Goal: Task Accomplishment & Management: Manage account settings

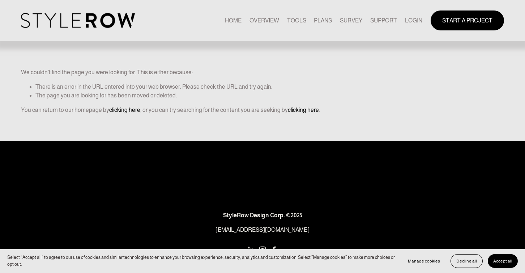
click at [412, 19] on link "LOGIN" at bounding box center [413, 21] width 17 height 10
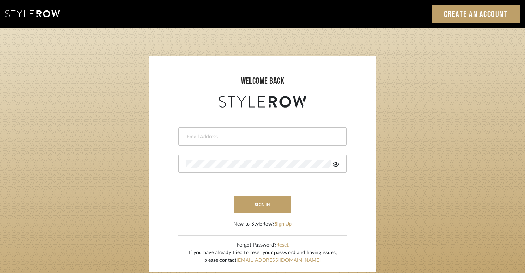
type input "info@thesaltandlightdesign.com"
click at [260, 206] on button "sign in" at bounding box center [262, 204] width 58 height 17
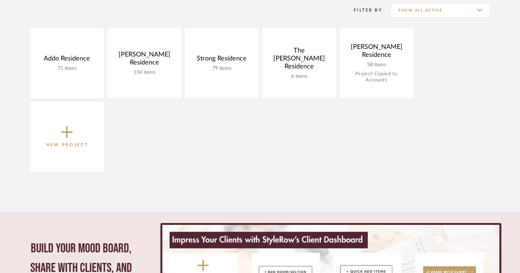
scroll to position [151, 0]
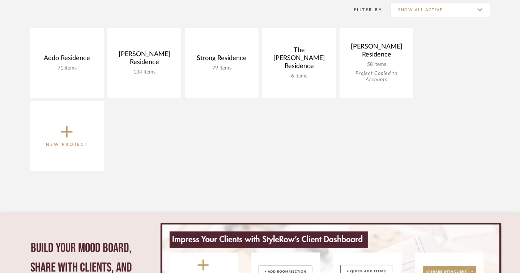
click at [66, 133] on icon at bounding box center [67, 132] width 12 height 12
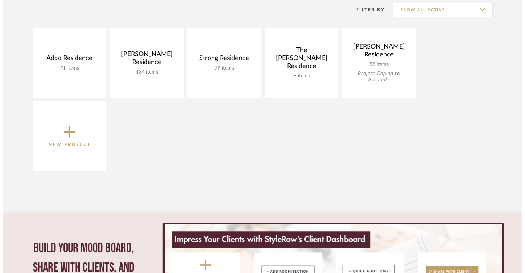
scroll to position [0, 0]
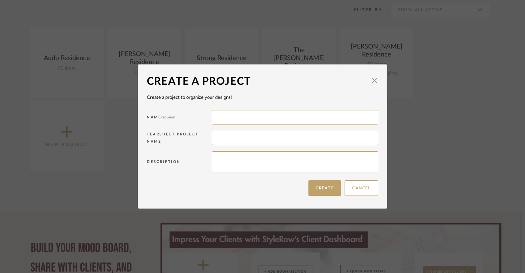
click at [218, 120] on input at bounding box center [295, 117] width 166 height 14
type input "Brathwaite Residence"
click at [323, 190] on button "Create" at bounding box center [324, 188] width 33 height 16
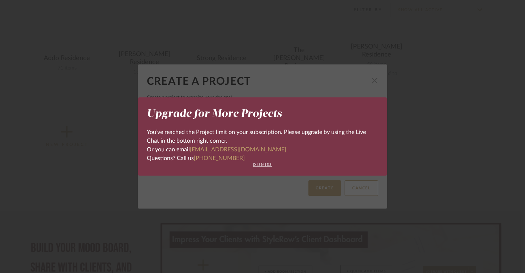
click at [260, 165] on button "dismiss" at bounding box center [262, 164] width 231 height 4
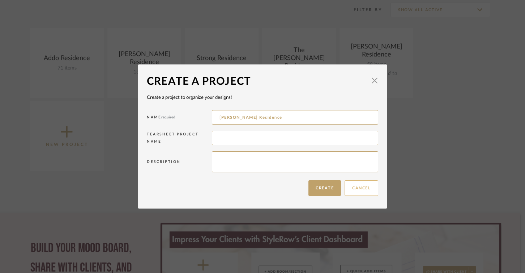
click at [358, 191] on button "Cancel" at bounding box center [361, 188] width 34 height 16
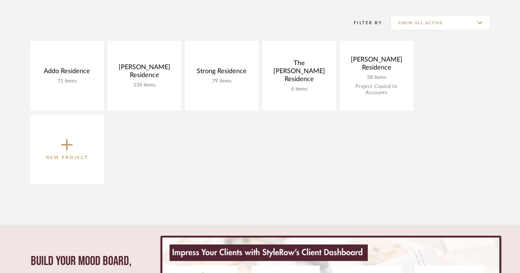
scroll to position [137, 0]
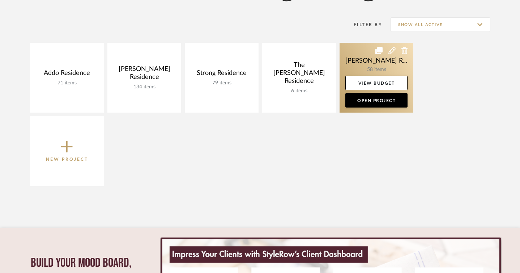
click at [391, 52] on icon at bounding box center [391, 50] width 7 height 7
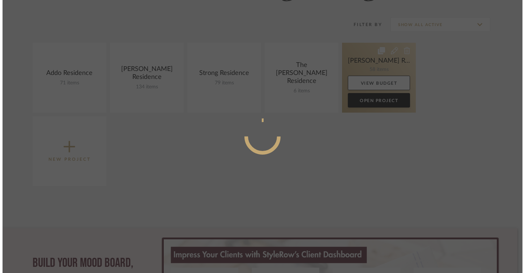
scroll to position [0, 0]
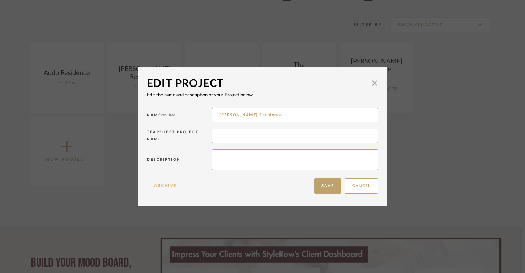
click at [166, 185] on button "Archive" at bounding box center [165, 186] width 37 height 16
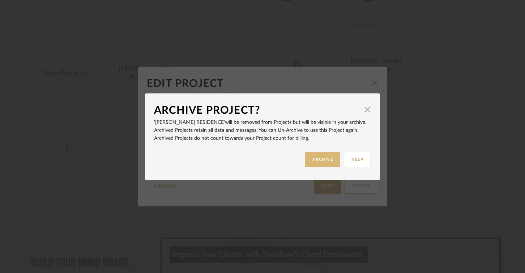
click at [327, 156] on button "ARCHIVE" at bounding box center [322, 159] width 35 height 16
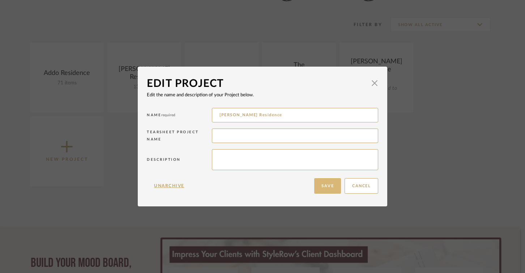
click at [327, 186] on button "Save" at bounding box center [327, 186] width 27 height 16
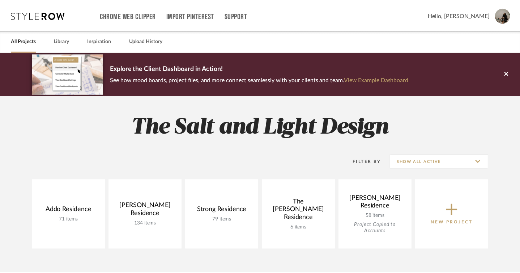
scroll to position [137, 0]
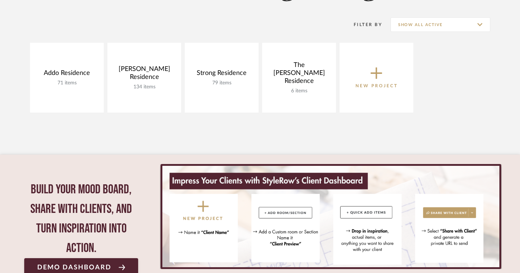
click at [374, 76] on icon at bounding box center [376, 72] width 12 height 15
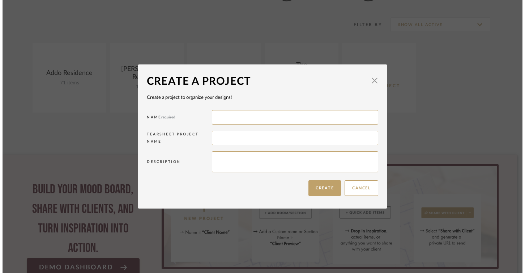
scroll to position [0, 0]
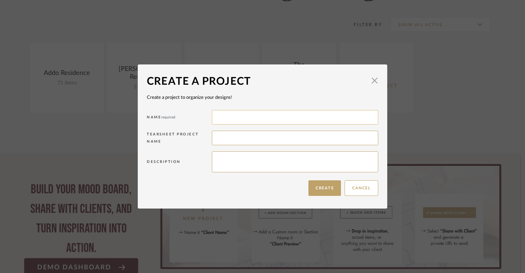
click at [226, 118] on input at bounding box center [295, 117] width 166 height 14
type input "Brathwaite Residence"
click at [323, 186] on button "Create" at bounding box center [324, 188] width 33 height 16
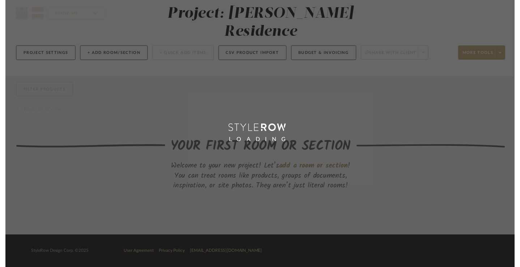
scroll to position [51, 0]
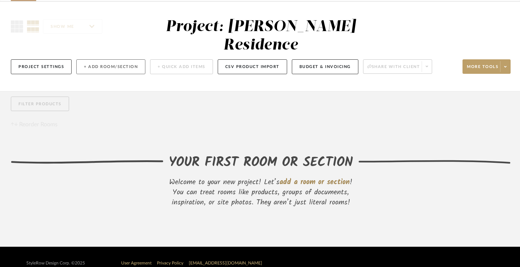
click at [124, 59] on button "+ Add Room/Section" at bounding box center [110, 66] width 69 height 15
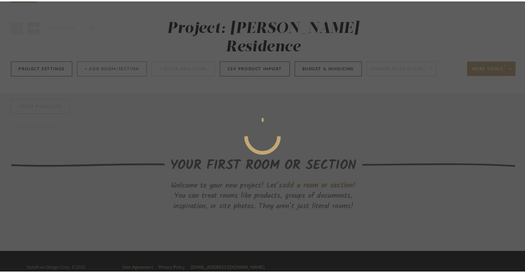
scroll to position [0, 0]
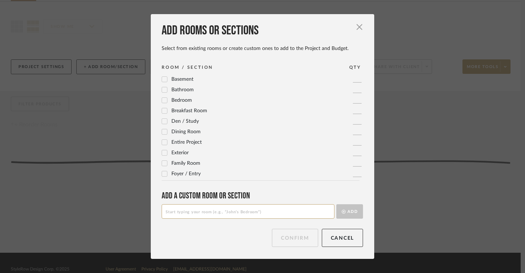
click at [163, 89] on icon at bounding box center [164, 90] width 5 height 4
click at [163, 100] on icon at bounding box center [164, 101] width 5 height 4
click at [162, 131] on icon at bounding box center [164, 131] width 5 height 5
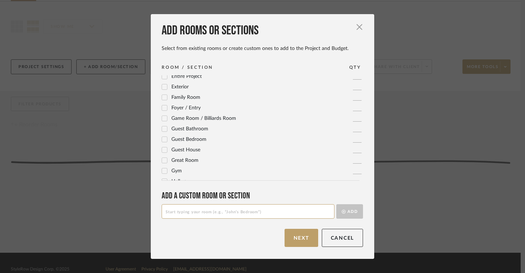
click at [163, 107] on icon at bounding box center [164, 108] width 5 height 4
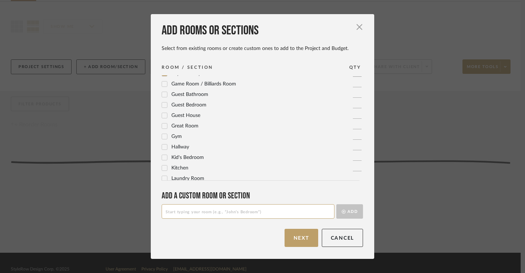
click at [163, 169] on icon at bounding box center [164, 167] width 5 height 5
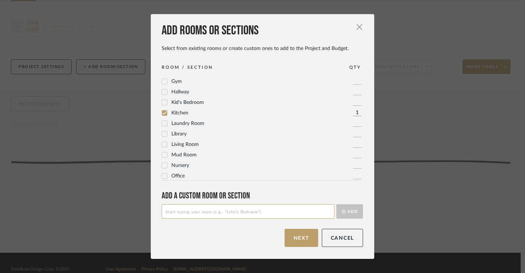
scroll to position [157, 0]
click at [162, 144] on icon at bounding box center [164, 142] width 5 height 5
click at [162, 123] on icon at bounding box center [164, 121] width 5 height 5
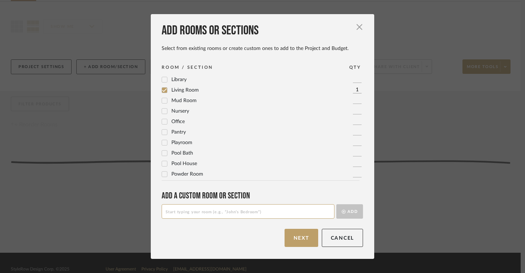
click at [162, 163] on icon at bounding box center [164, 162] width 5 height 5
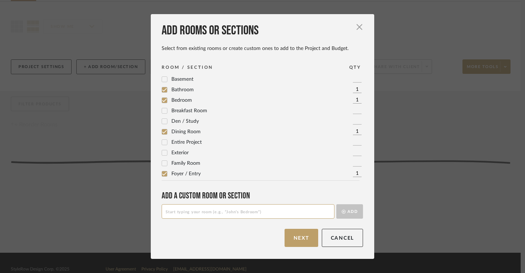
click at [162, 101] on icon at bounding box center [164, 100] width 5 height 5
click at [164, 153] on icon at bounding box center [164, 152] width 5 height 5
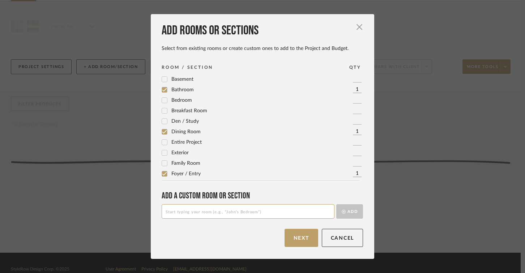
scroll to position [0, 0]
click at [163, 89] on icon at bounding box center [164, 90] width 5 height 4
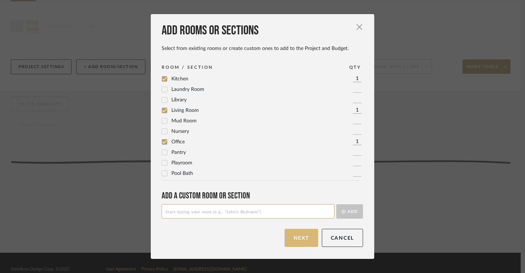
click at [305, 240] on button "Next" at bounding box center [301, 237] width 34 height 18
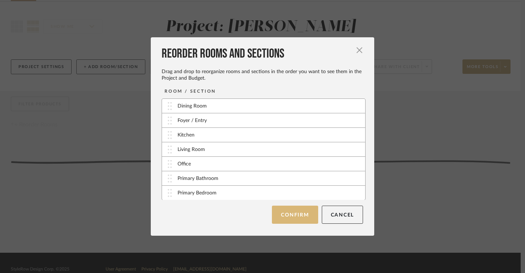
click at [298, 216] on button "Confirm" at bounding box center [295, 214] width 46 height 18
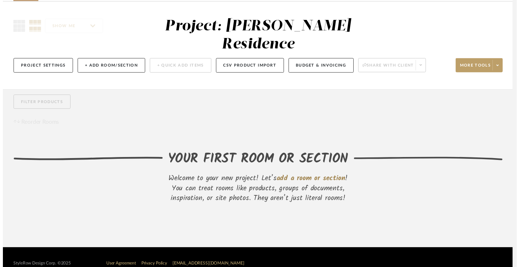
scroll to position [51, 0]
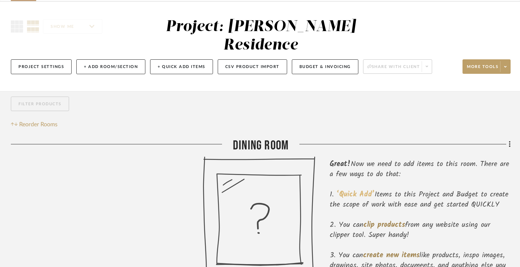
click at [354, 189] on span "‘Quick Add’" at bounding box center [356, 195] width 38 height 12
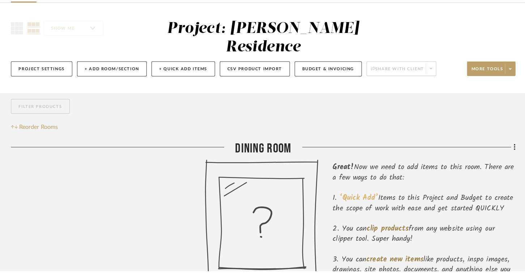
scroll to position [0, 0]
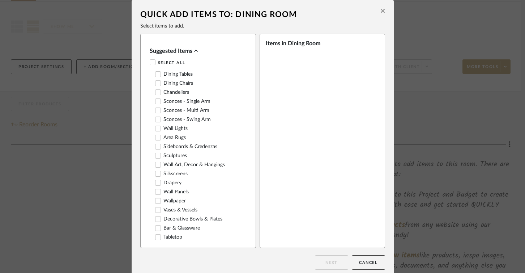
click at [156, 86] on sr-checkbox "Dining Chairs" at bounding box center [199, 84] width 88 height 8
click at [156, 83] on icon at bounding box center [157, 83] width 5 height 5
click at [155, 92] on icon at bounding box center [157, 92] width 5 height 4
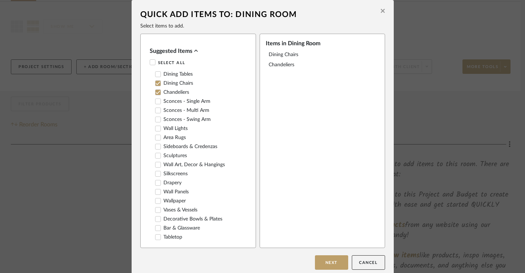
click at [157, 120] on icon at bounding box center [157, 119] width 5 height 5
click at [155, 139] on icon at bounding box center [157, 137] width 5 height 5
click at [155, 200] on icon at bounding box center [157, 200] width 5 height 5
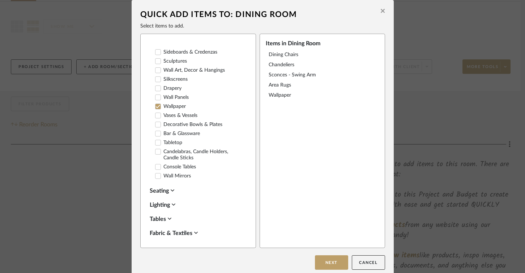
scroll to position [95, 0]
click at [155, 175] on icon at bounding box center [157, 174] width 5 height 5
click at [329, 261] on button "Next" at bounding box center [331, 262] width 33 height 14
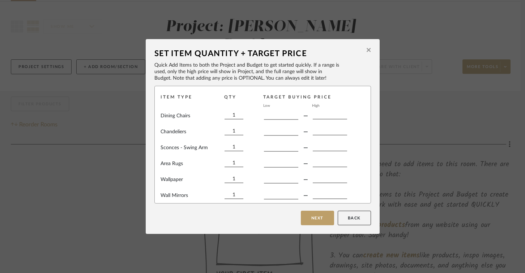
type input "$"
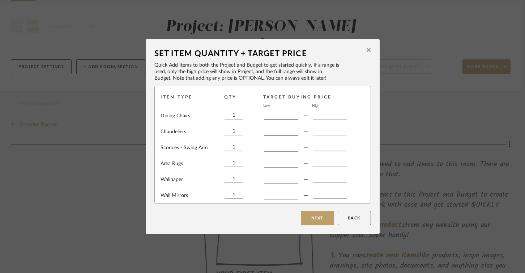
type input "$"
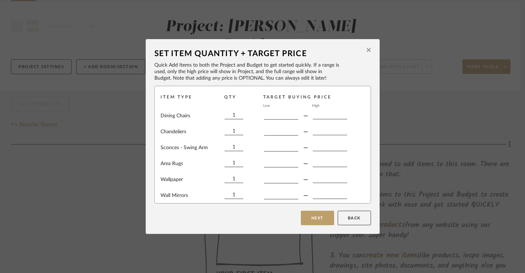
type input "$"
click at [233, 114] on input "1" at bounding box center [233, 115] width 19 height 8
type input "4"
click at [232, 146] on input "1" at bounding box center [233, 147] width 19 height 8
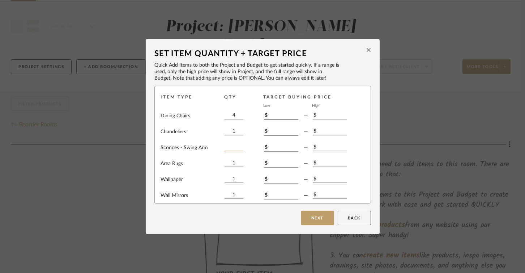
type input "2"
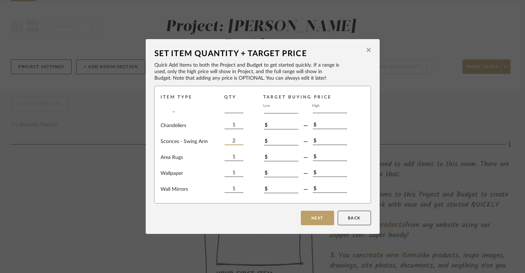
scroll to position [6, 0]
click at [316, 216] on button "Next" at bounding box center [317, 217] width 33 height 14
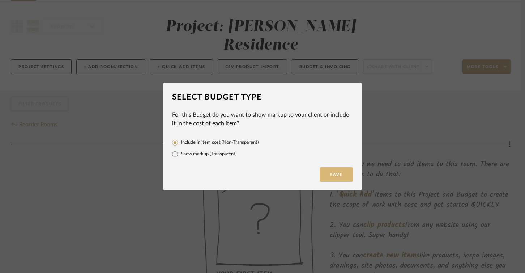
click at [342, 177] on button "Save" at bounding box center [336, 174] width 33 height 14
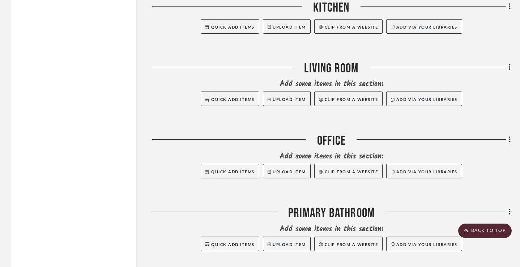
scroll to position [947, 0]
